Goal: Task Accomplishment & Management: Complete application form

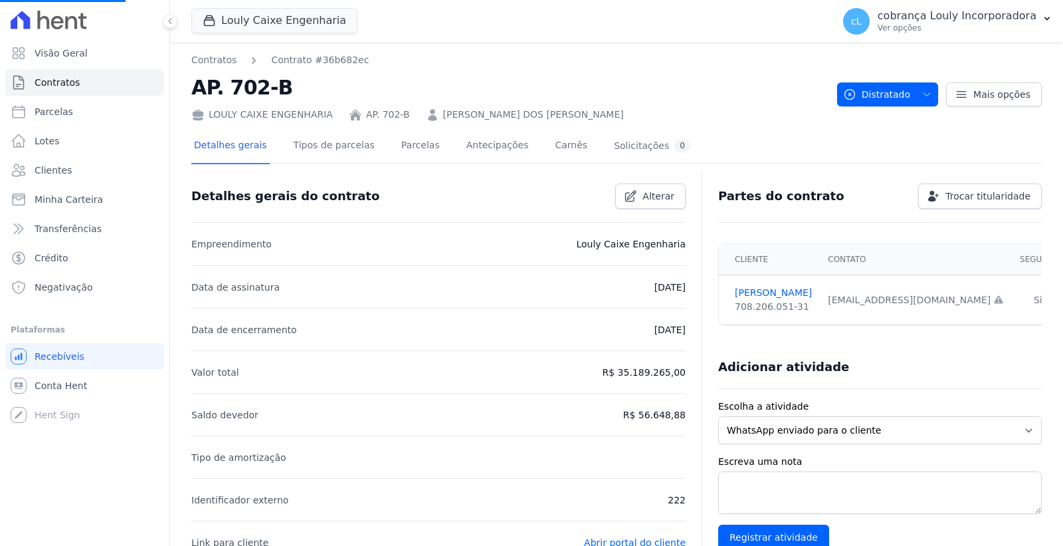
select select
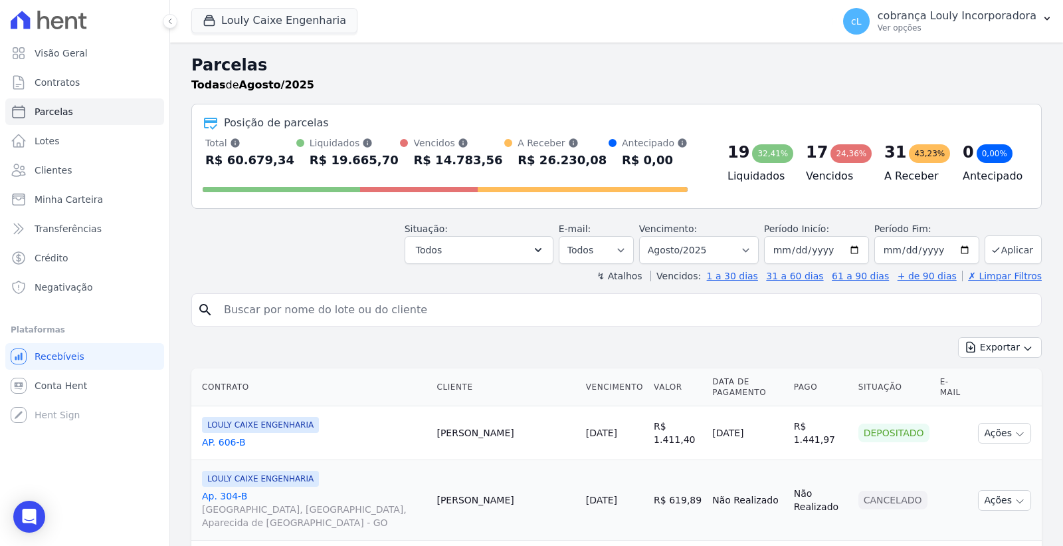
click at [304, 304] on input "search" at bounding box center [626, 309] width 820 height 27
click at [302, 304] on input "search" at bounding box center [626, 309] width 820 height 27
paste input "[PERSON_NAME] [PERSON_NAME]"
type input "[PERSON_NAME] [PERSON_NAME]"
select select
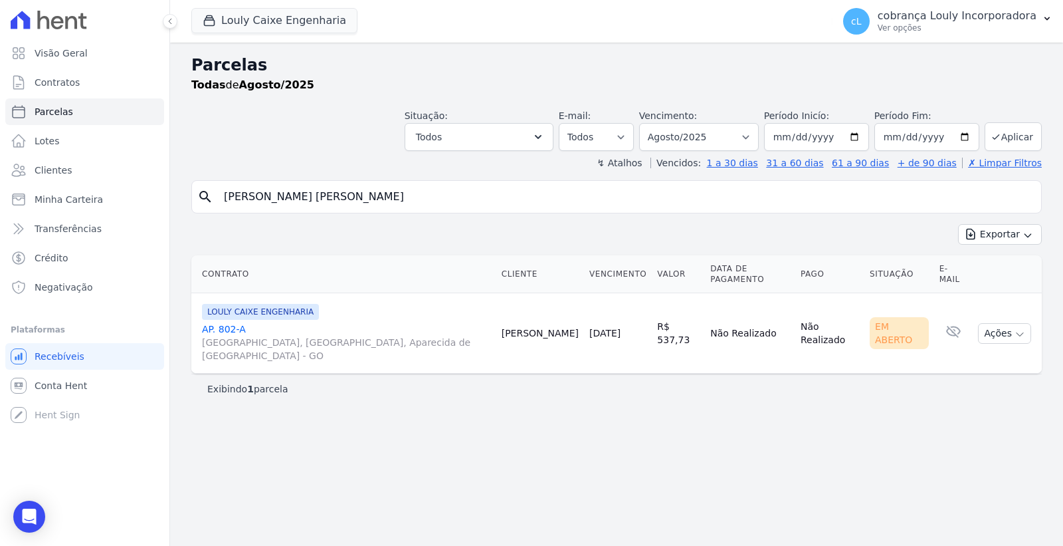
click at [266, 336] on span "[GEOGRAPHIC_DATA], [GEOGRAPHIC_DATA], Aparecida de [GEOGRAPHIC_DATA] - GO" at bounding box center [346, 349] width 289 height 27
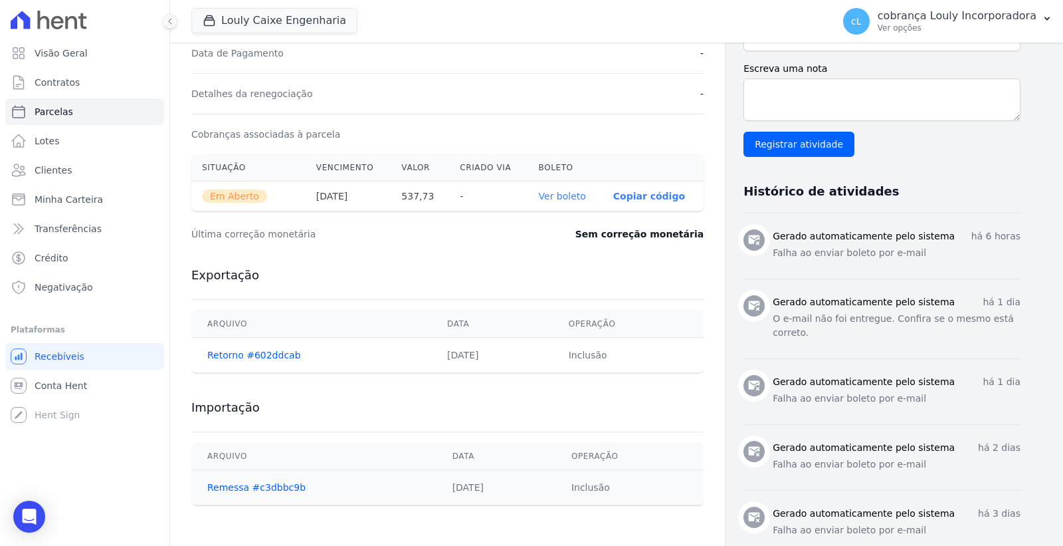
scroll to position [369, 0]
click at [572, 194] on link "Ver boleto" at bounding box center [562, 195] width 47 height 11
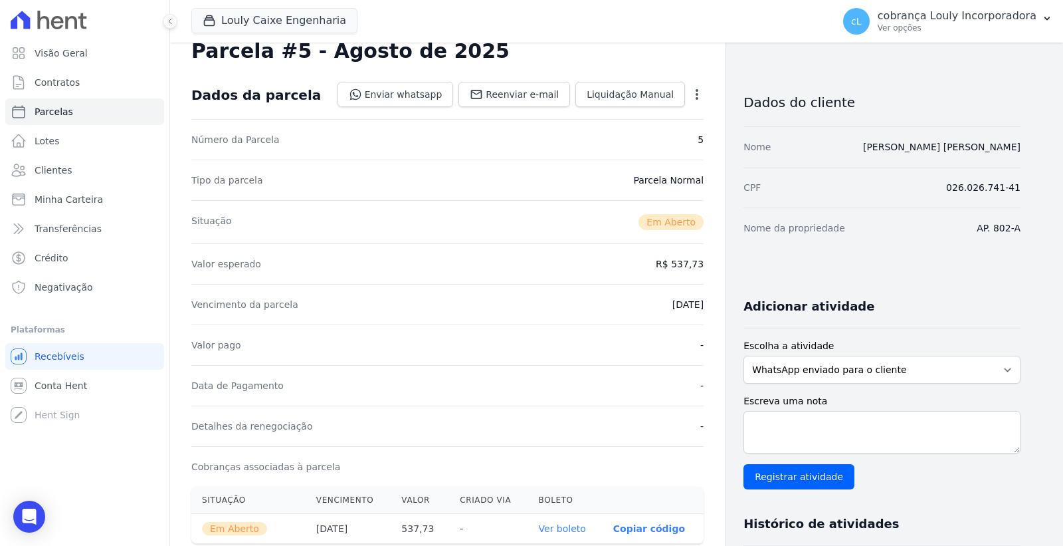
scroll to position [0, 0]
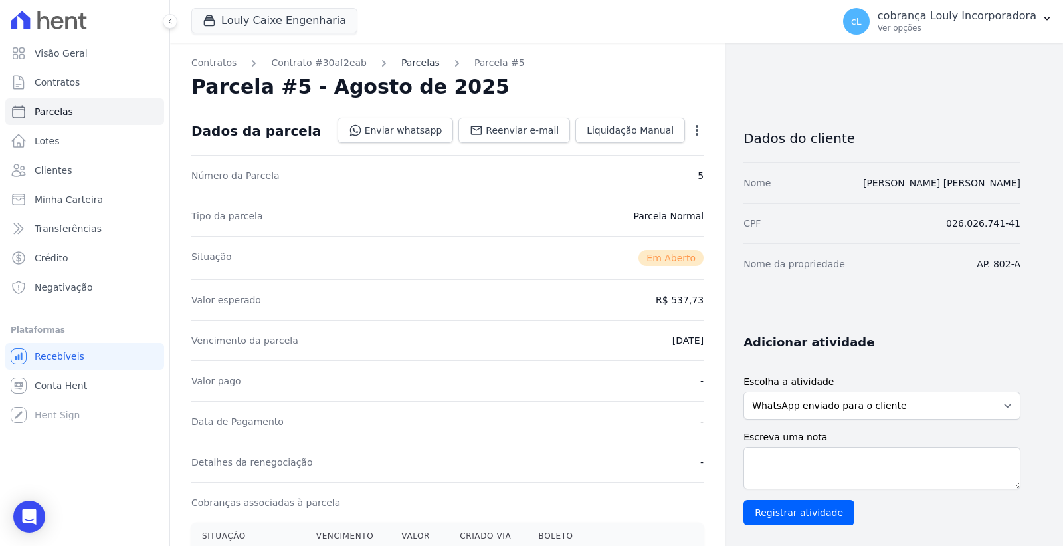
click at [401, 61] on link "Parcelas" at bounding box center [420, 63] width 39 height 14
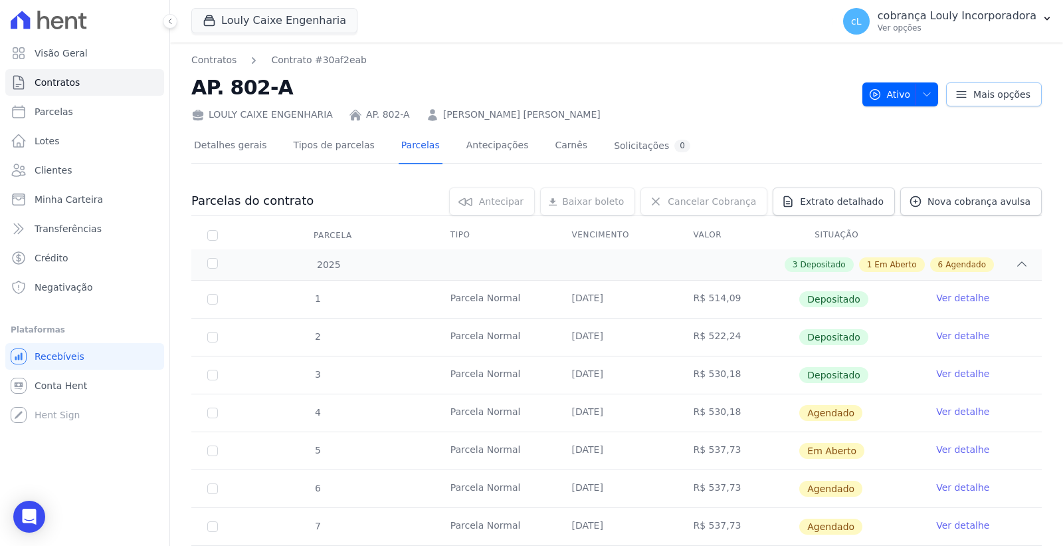
click at [958, 88] on icon at bounding box center [961, 94] width 13 height 13
click at [773, 136] on div "Detalhes gerais Tipos de parcelas [GEOGRAPHIC_DATA] Antecipações [PERSON_NAME] …" at bounding box center [616, 146] width 851 height 33
click at [320, 151] on link "Tipos de parcelas" at bounding box center [334, 146] width 86 height 35
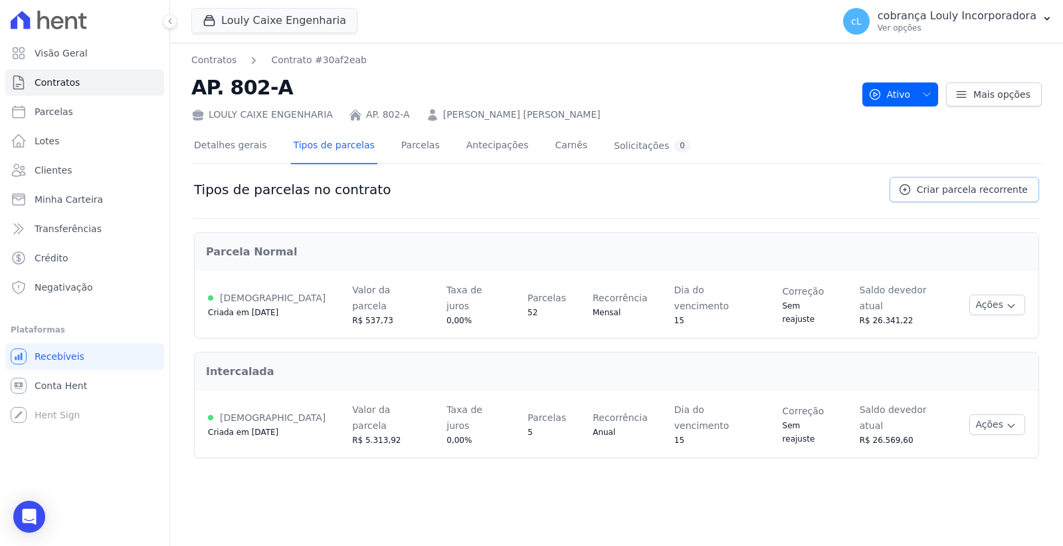
click at [974, 196] on link "Criar parcela recorrente" at bounding box center [965, 189] width 150 height 25
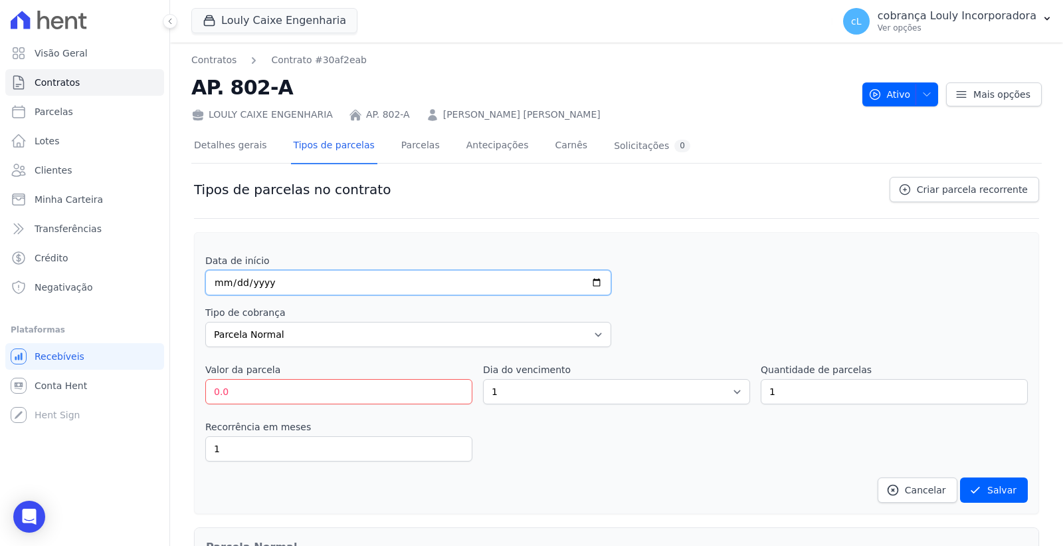
click at [221, 286] on input "date" at bounding box center [408, 282] width 406 height 25
type input "[DATE]"
click at [359, 328] on select "Parcela Normal Entrada Sinal Intercalada [PERSON_NAME] Pré-[PERSON_NAME] Pós-[P…" at bounding box center [408, 334] width 406 height 25
click at [205, 322] on select "Parcela Normal Entrada Sinal Intercalada [PERSON_NAME] Pré-[PERSON_NAME] Pós-[P…" at bounding box center [408, 334] width 406 height 25
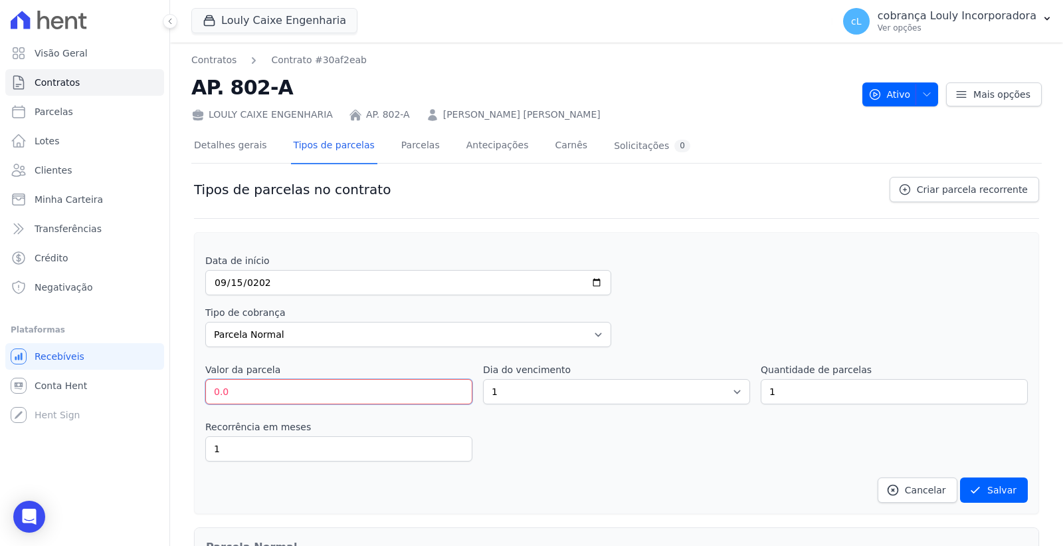
click at [280, 389] on input "0.0" at bounding box center [338, 391] width 267 height 25
type input "0"
type input "20.67"
click at [535, 395] on select "1 2 3 4 5 6 7 8 9 10 11 12 13 14 15 16 17 18 19 20 21 22 23 24 25 26 27 28 29 3…" at bounding box center [616, 391] width 267 height 25
click at [655, 456] on div "Recorrência em meses 1 in_advance" at bounding box center [616, 440] width 823 height 41
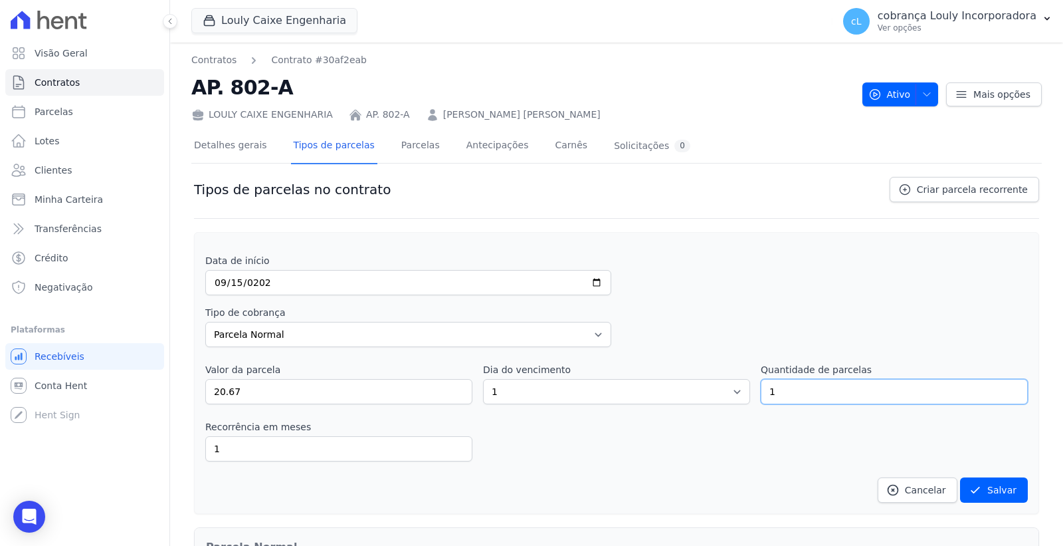
drag, startPoint x: 772, startPoint y: 396, endPoint x: 756, endPoint y: 394, distance: 16.1
click at [761, 394] on input "1" at bounding box center [894, 391] width 267 height 25
type input "47"
click at [716, 435] on div "Recorrência em meses 1 in_advance" at bounding box center [616, 440] width 823 height 41
click at [720, 286] on div "Data de início [DATE]" at bounding box center [616, 274] width 823 height 41
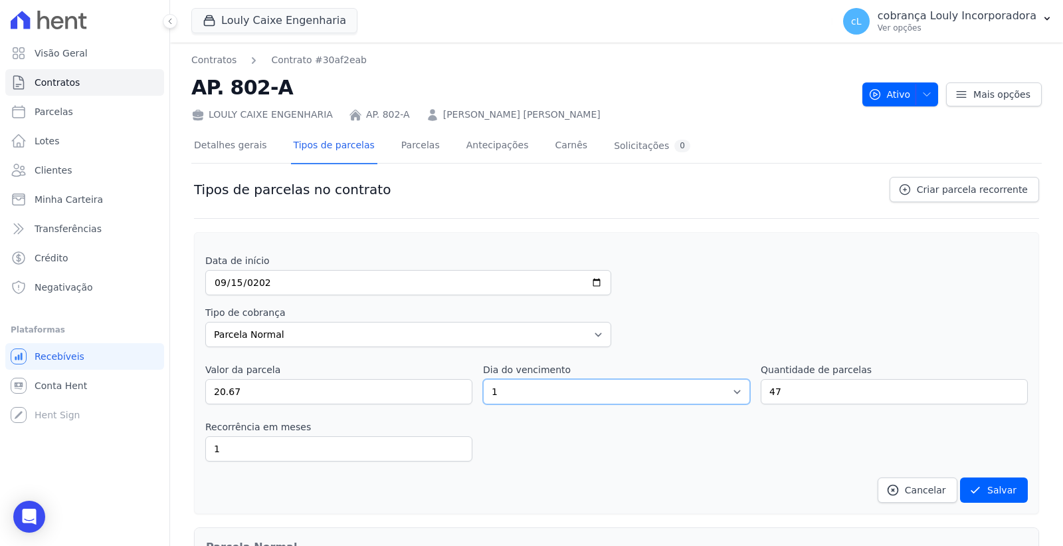
click at [602, 390] on select "1 2 3 4 5 6 7 8 9 10 11 12 13 14 15 16 17 18 19 20 21 22 23 24 25 26 27 28 29 3…" at bounding box center [616, 391] width 267 height 25
select select "15"
click at [483, 379] on select "1 2 3 4 5 6 7 8 9 10 11 12 13 14 15 16 17 18 19 20 21 22 23 24 25 26 27 28 29 3…" at bounding box center [616, 391] width 267 height 25
click at [622, 453] on div "Recorrência em meses 1 in_advance" at bounding box center [616, 440] width 823 height 41
click at [992, 491] on button "Salvar" at bounding box center [994, 489] width 68 height 25
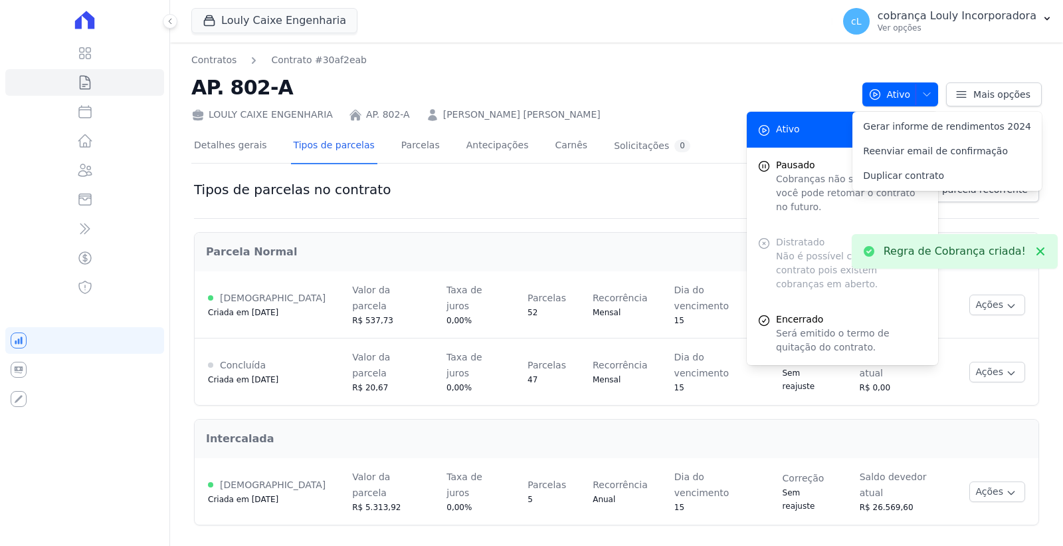
click at [519, 431] on h2 "Intercalada" at bounding box center [617, 439] width 822 height 16
click at [709, 49] on div "Contratos Contrato #30af2eab AP. 802-A LOULY CAIXE ENGENHARIA AP. 802-A [PERSON…" at bounding box center [616, 295] width 893 height 504
click at [1044, 248] on icon at bounding box center [1041, 251] width 8 height 8
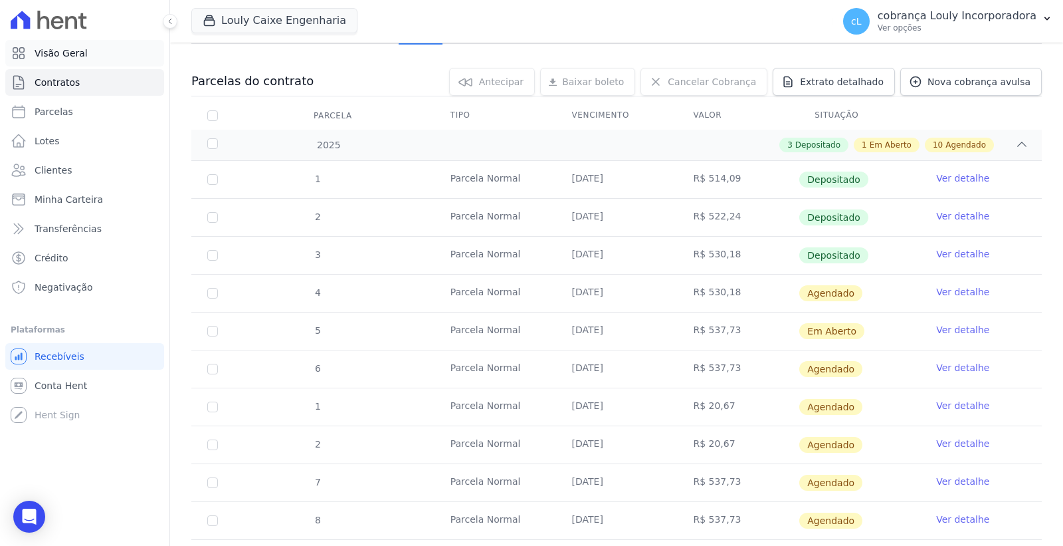
scroll to position [74, 0]
